Goal: Transaction & Acquisition: Purchase product/service

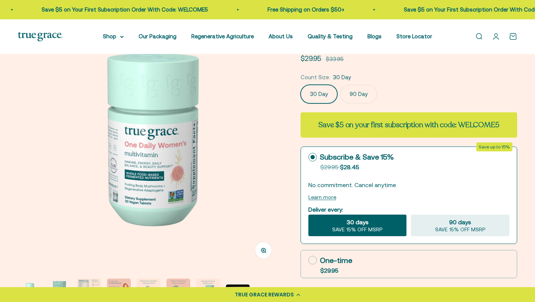
scroll to position [127, 0]
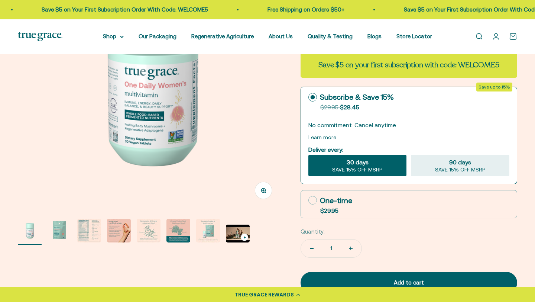
click at [131, 237] on page-dots at bounding box center [150, 232] width 265 height 26
click at [129, 236] on img "Go to item 4" at bounding box center [119, 231] width 24 height 24
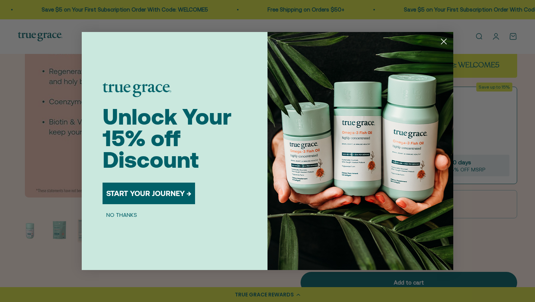
scroll to position [0, 822]
click at [446, 41] on circle "Close dialog" at bounding box center [444, 41] width 12 height 12
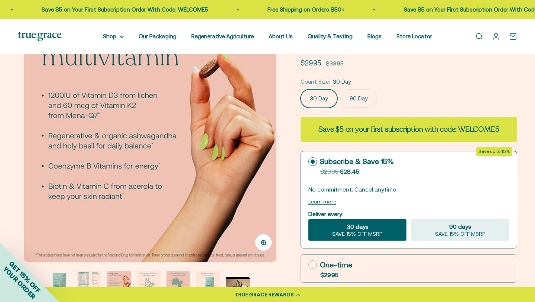
scroll to position [58, 0]
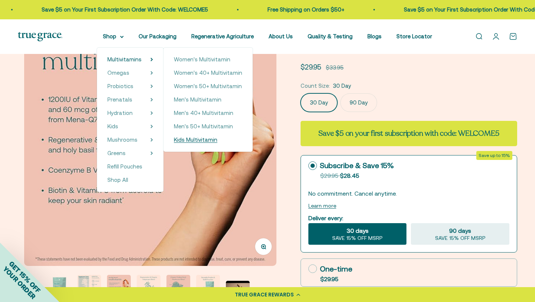
click at [195, 142] on span "Kids Multivitamin" at bounding box center [196, 139] width 44 height 6
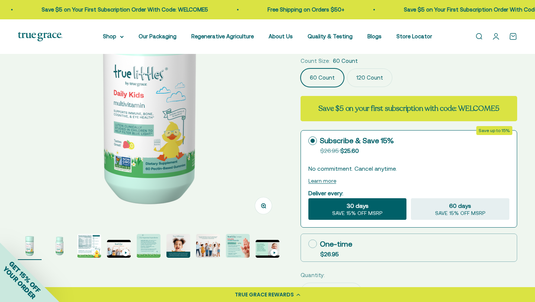
scroll to position [114, 0]
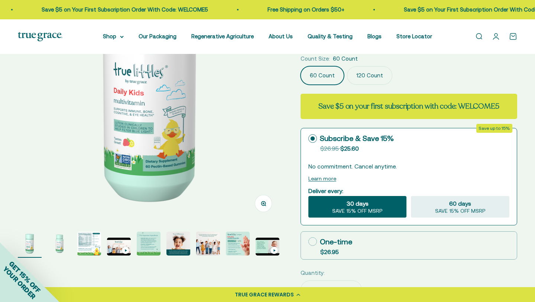
click at [86, 244] on img "Go to item 3" at bounding box center [89, 244] width 24 height 24
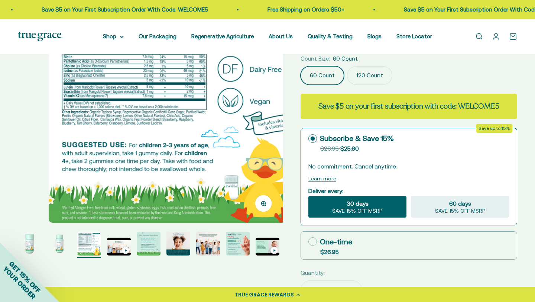
scroll to position [0, 548]
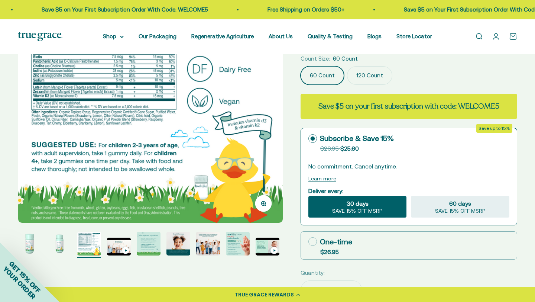
click at [236, 252] on img "Go to item 8" at bounding box center [238, 244] width 24 height 24
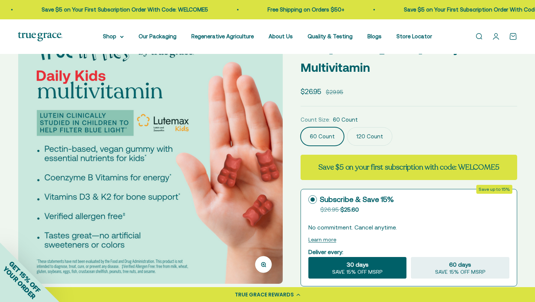
scroll to position [38, 0]
